Goal: Information Seeking & Learning: Learn about a topic

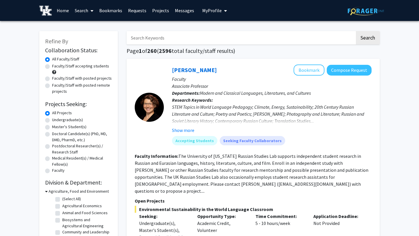
click at [52, 119] on label "Undergraduate(s)" at bounding box center [67, 120] width 31 height 6
click at [52, 119] on input "Undergraduate(s)" at bounding box center [54, 119] width 4 height 4
radio input "true"
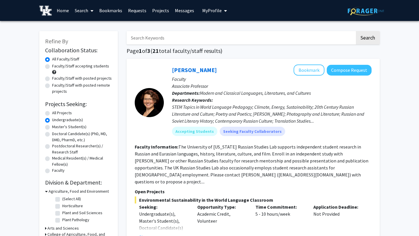
click at [200, 43] on input "Search Keywords" at bounding box center [240, 37] width 228 height 13
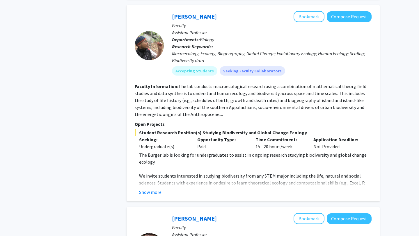
scroll to position [819, 0]
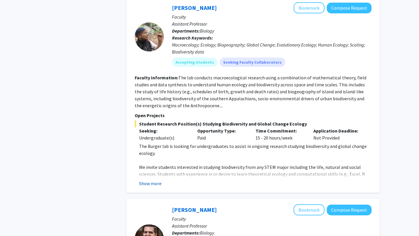
click at [159, 180] on button "Show more" at bounding box center [150, 183] width 22 height 7
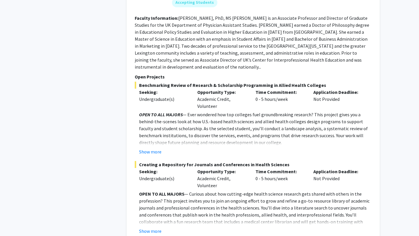
scroll to position [2842, 0]
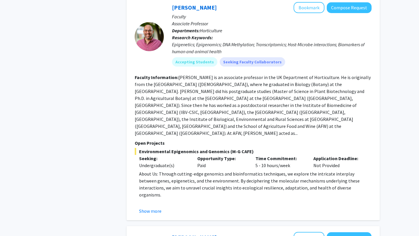
scroll to position [620, 0]
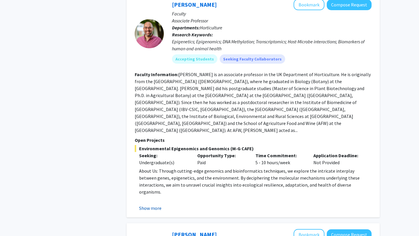
click at [151, 205] on button "Show more" at bounding box center [150, 208] width 22 height 7
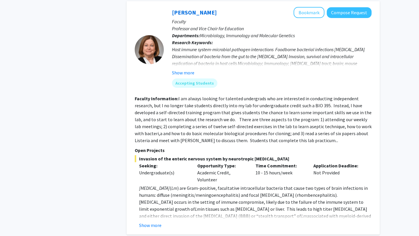
scroll to position [2041, 0]
